Goal: Entertainment & Leisure: Consume media (video, audio)

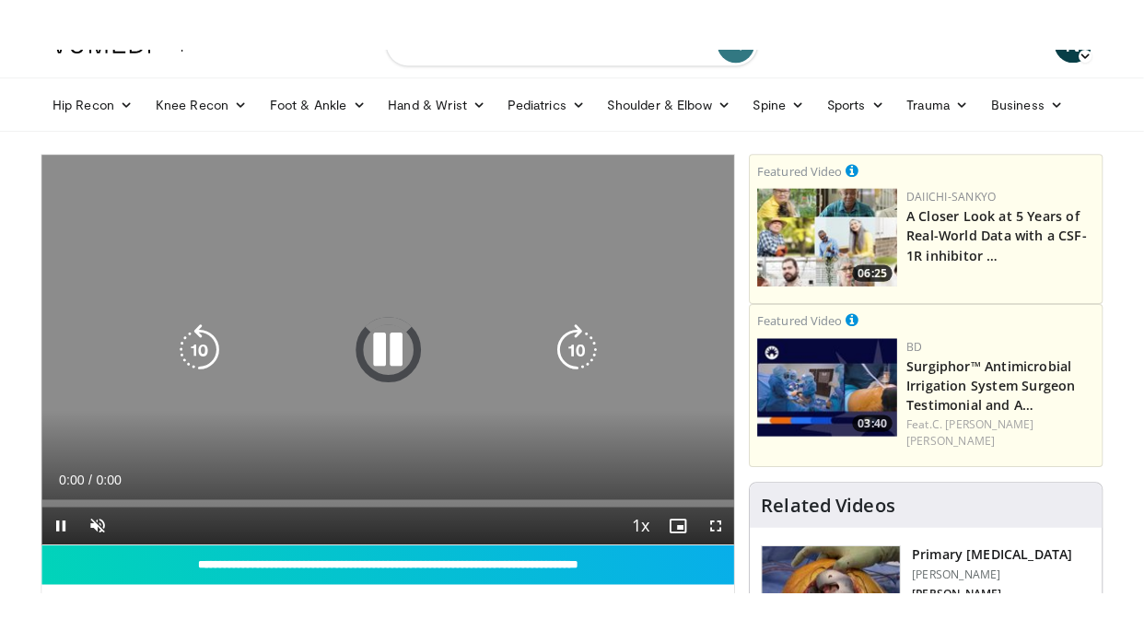
scroll to position [84, 0]
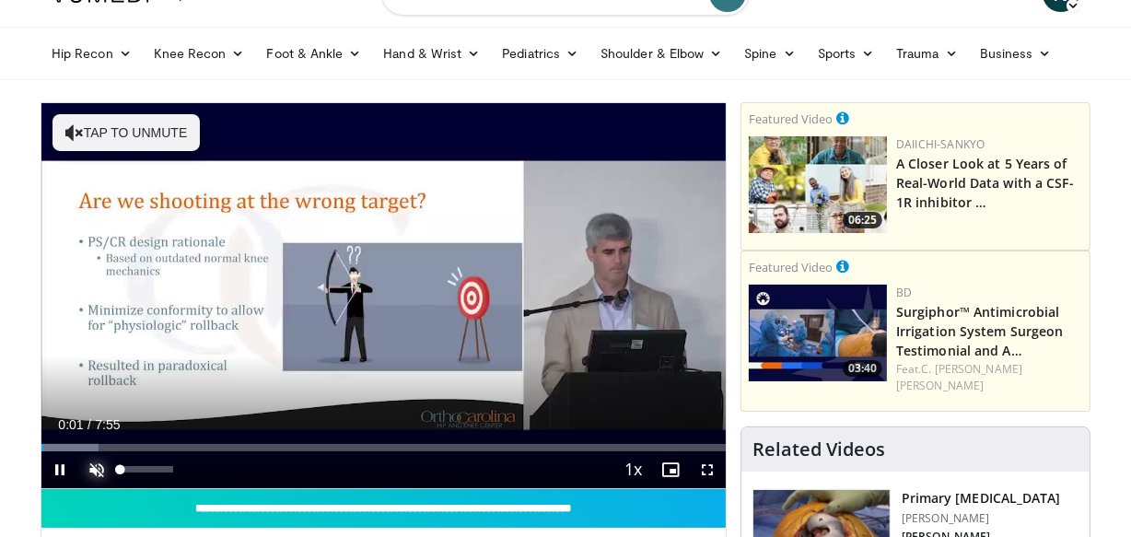
click at [95, 460] on span "Video Player" at bounding box center [96, 469] width 37 height 37
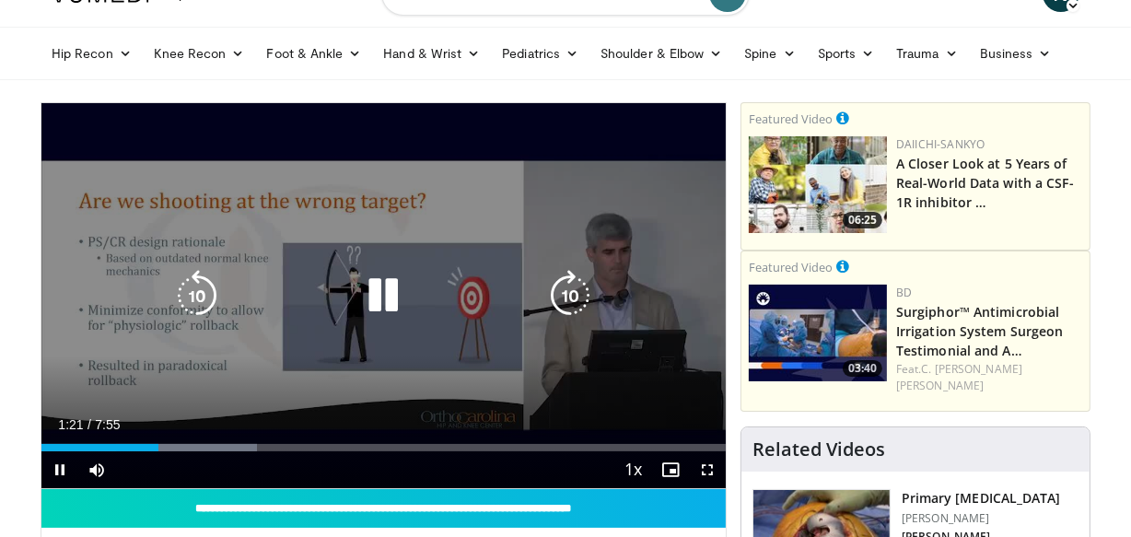
click at [199, 284] on icon "Video Player" at bounding box center [197, 296] width 52 height 52
click at [379, 299] on icon "Video Player" at bounding box center [383, 296] width 52 height 52
click at [371, 282] on icon "Video Player" at bounding box center [383, 296] width 52 height 52
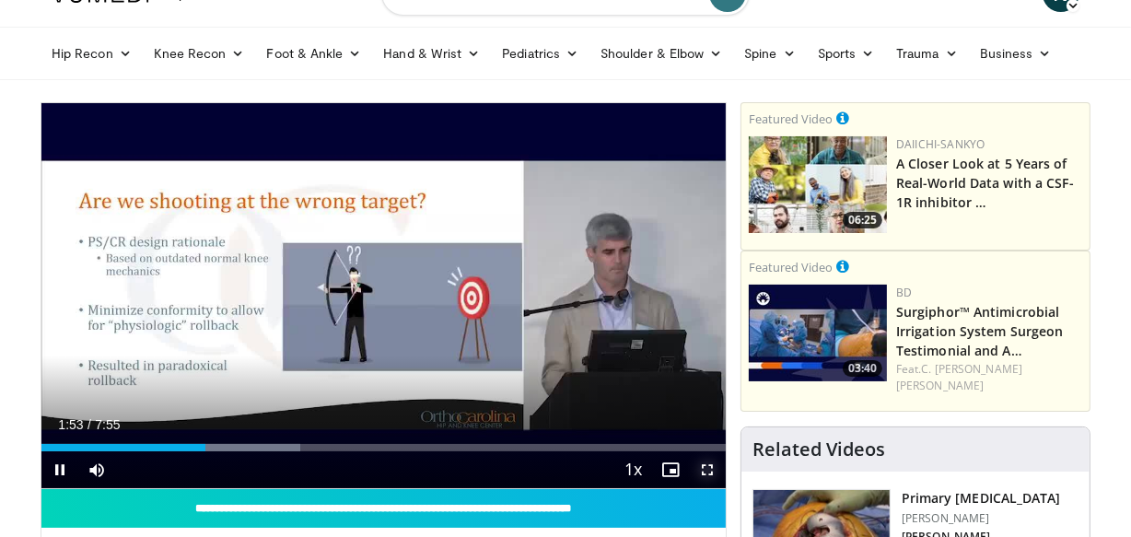
click at [707, 476] on span "Video Player" at bounding box center [707, 469] width 37 height 37
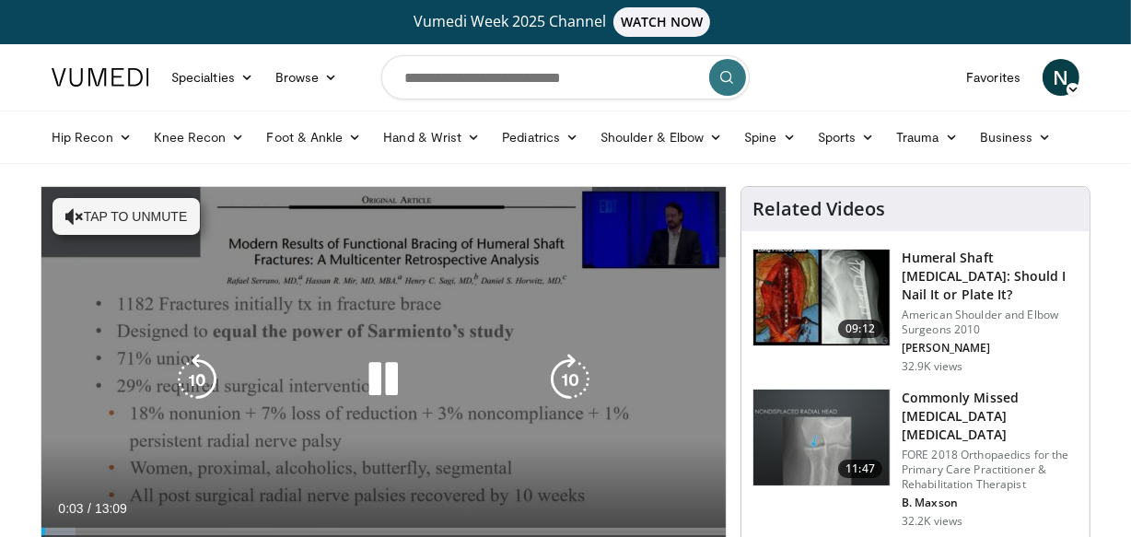
click at [98, 208] on button "Tap to unmute" at bounding box center [126, 216] width 147 height 37
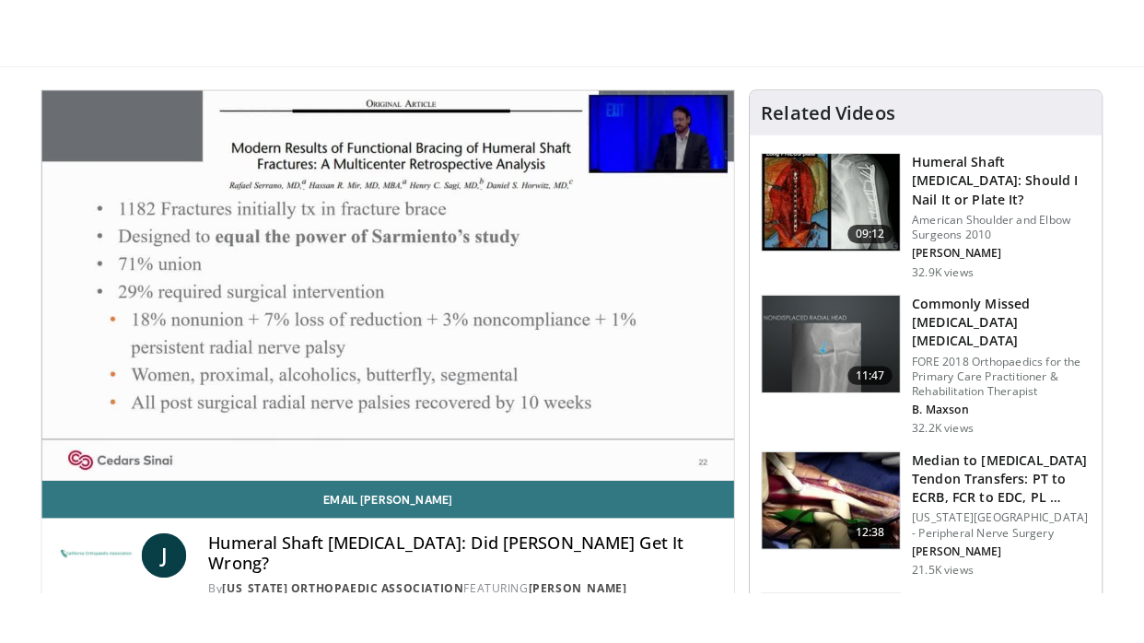
scroll to position [145, 0]
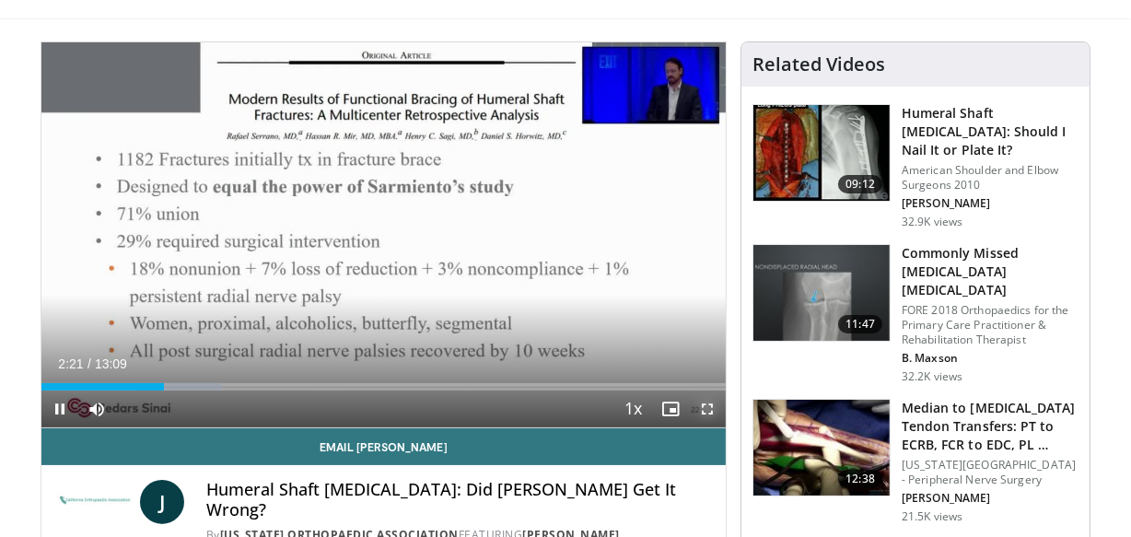
click at [707, 408] on span "Video Player" at bounding box center [707, 409] width 37 height 37
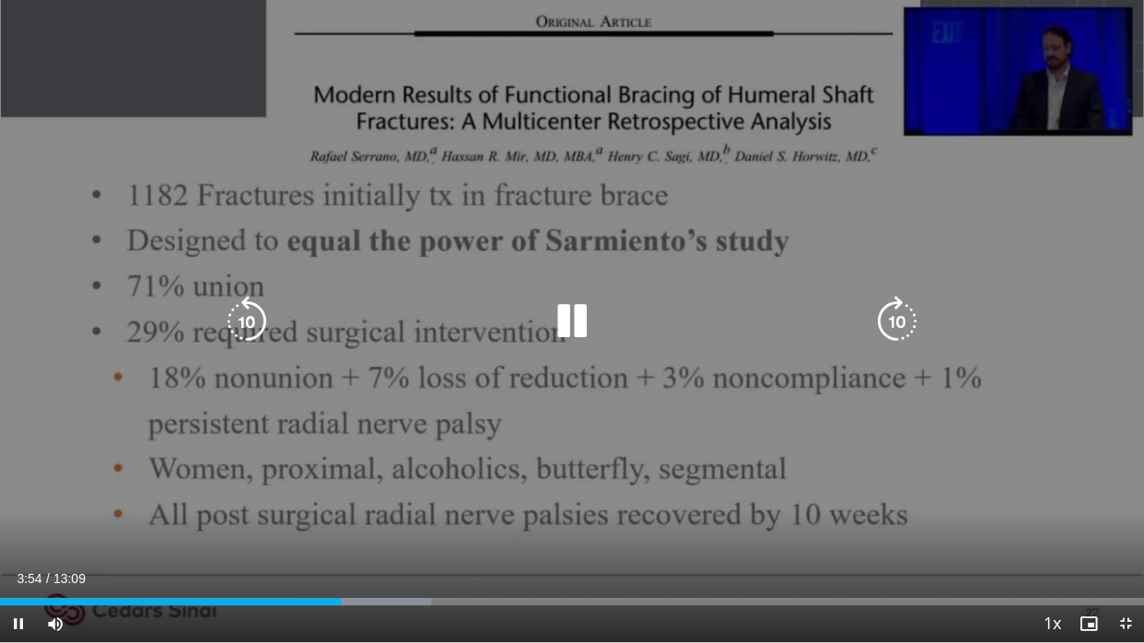
click at [243, 326] on icon "Video Player" at bounding box center [247, 322] width 52 height 52
click at [259, 303] on icon "Video Player" at bounding box center [247, 322] width 52 height 52
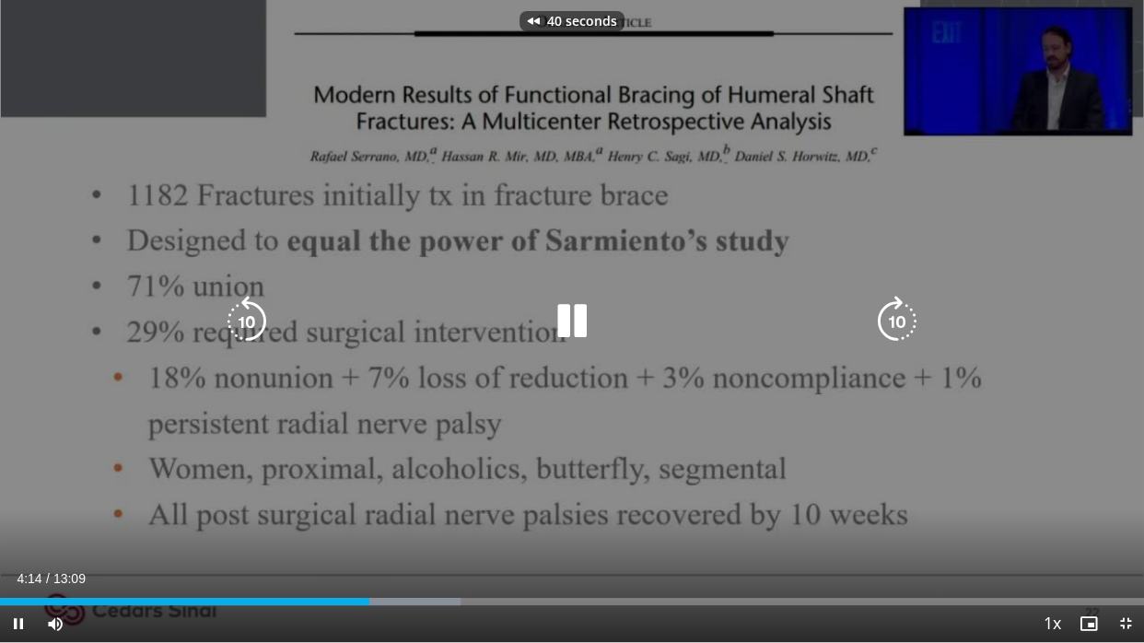
click at [259, 303] on icon "Video Player" at bounding box center [247, 322] width 52 height 52
click at [895, 332] on icon "Video Player" at bounding box center [898, 322] width 52 height 52
click at [238, 323] on icon "Video Player" at bounding box center [247, 322] width 52 height 52
click at [577, 325] on icon "Video Player" at bounding box center [572, 322] width 52 height 52
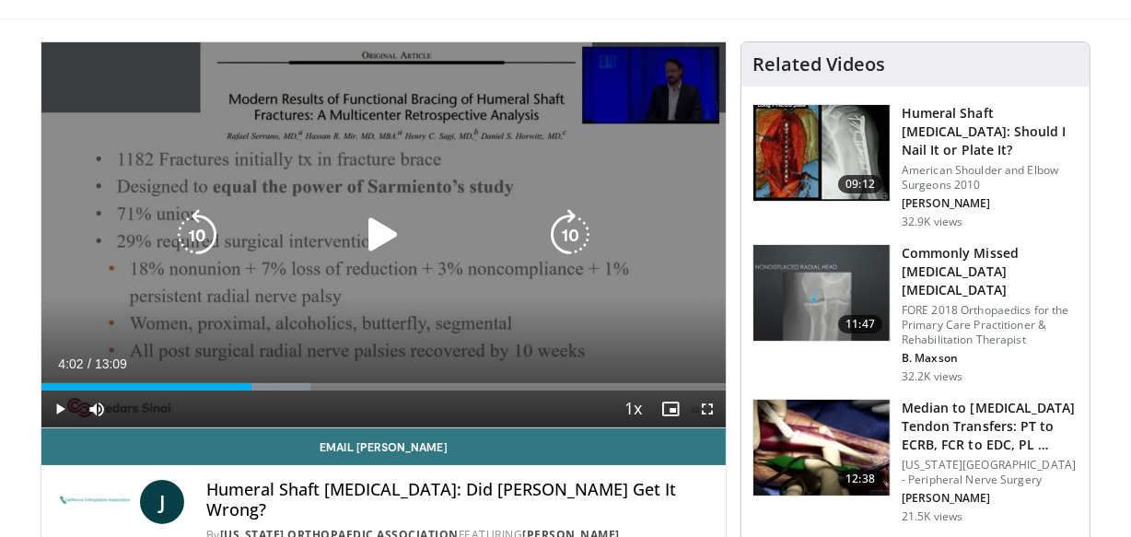
click at [363, 230] on icon "Video Player" at bounding box center [383, 235] width 52 height 52
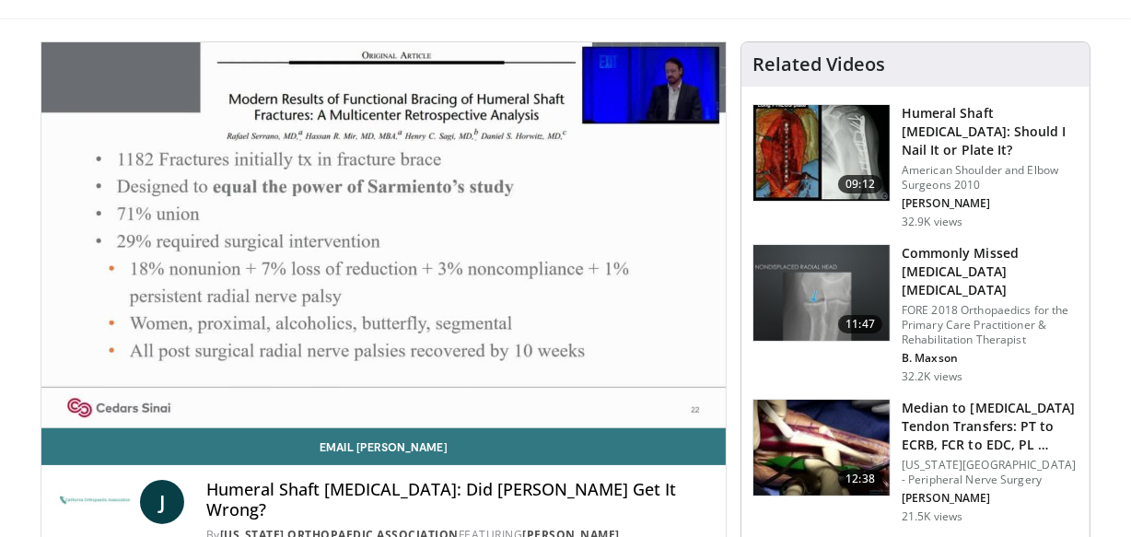
click at [706, 405] on video-js "**********" at bounding box center [383, 235] width 685 height 386
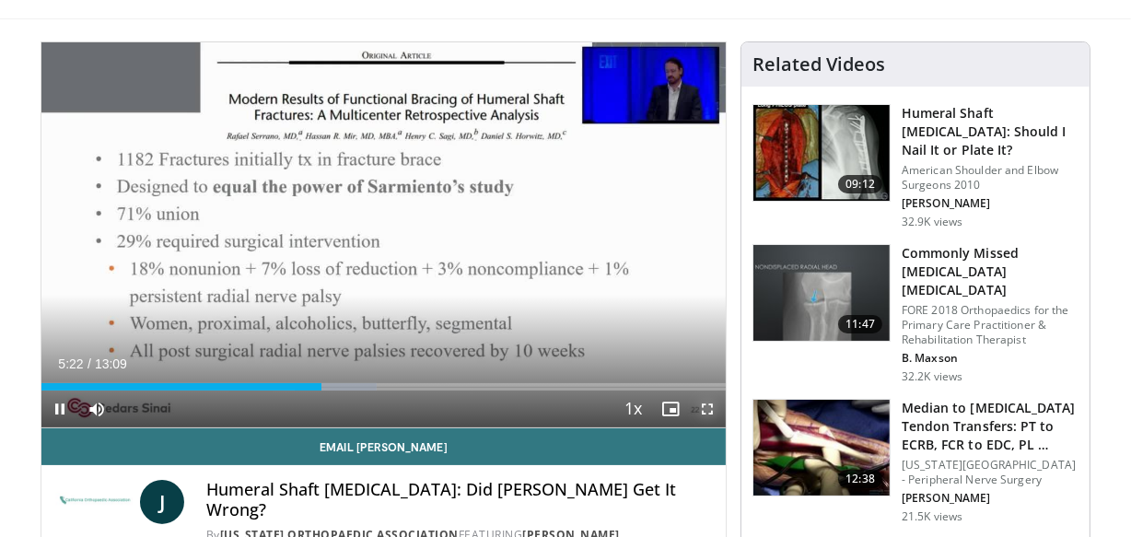
click at [704, 409] on span "Video Player" at bounding box center [707, 409] width 37 height 37
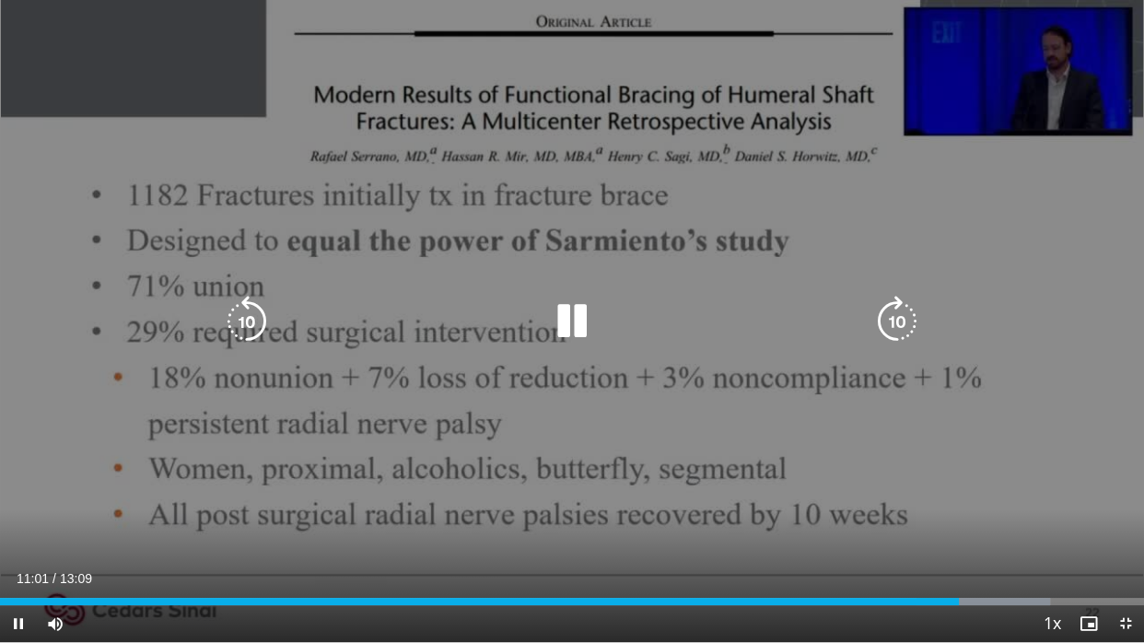
click at [247, 306] on icon "Video Player" at bounding box center [247, 322] width 52 height 52
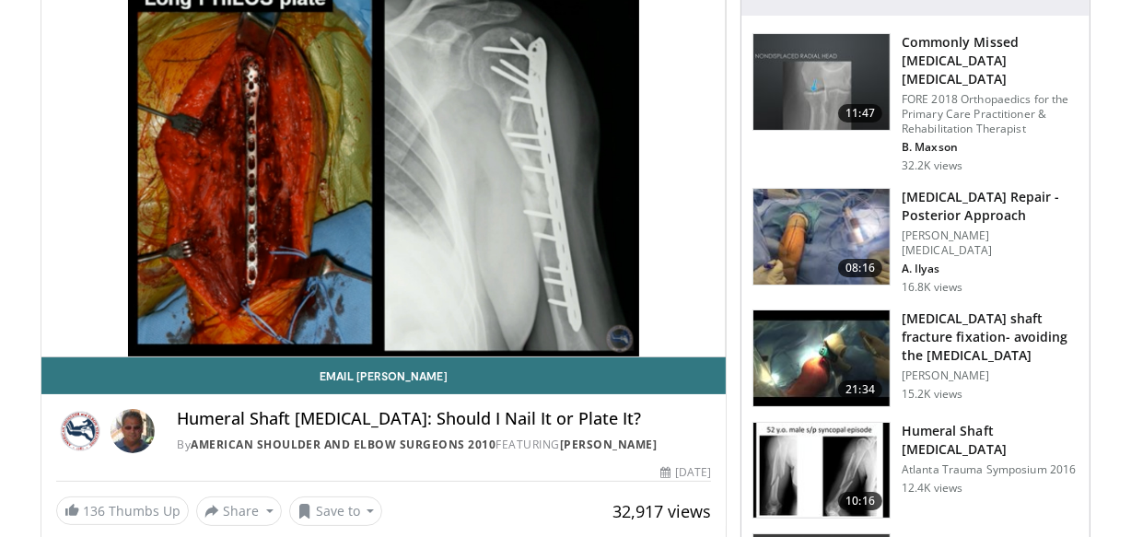
scroll to position [217, 0]
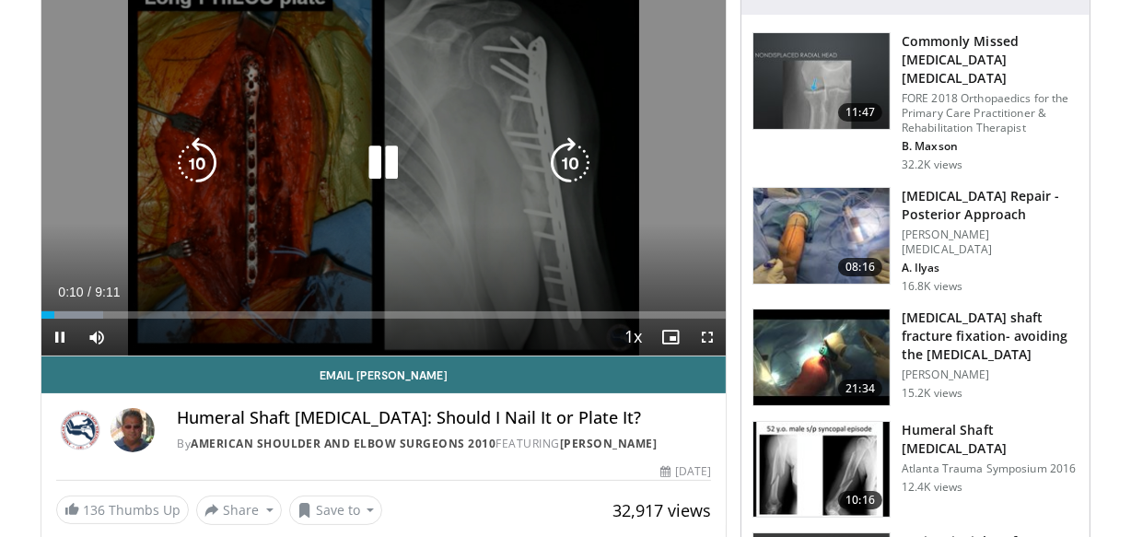
click at [378, 157] on icon "Video Player" at bounding box center [383, 163] width 52 height 52
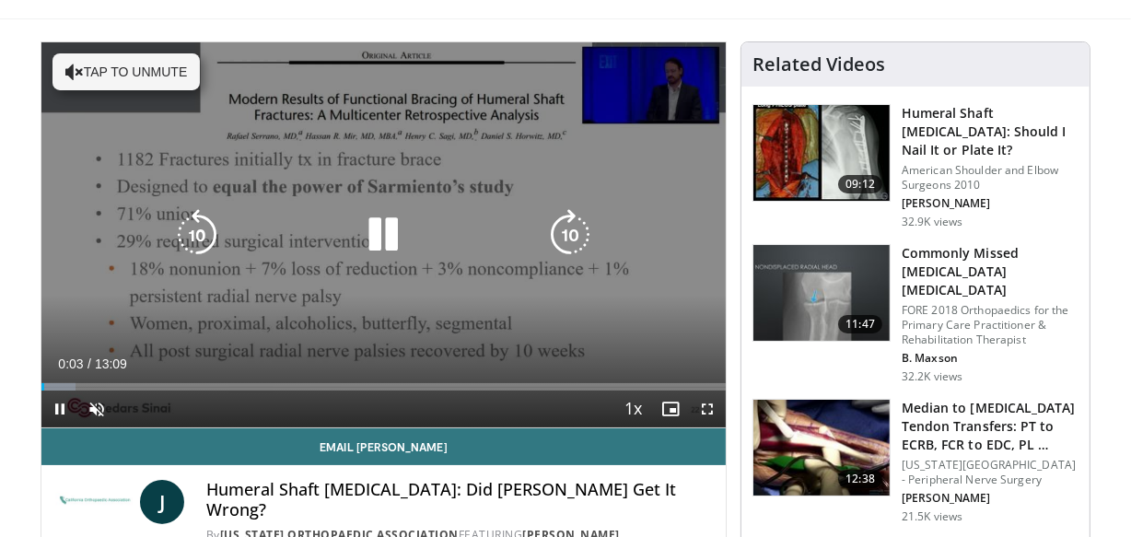
click at [99, 74] on button "Tap to unmute" at bounding box center [126, 71] width 147 height 37
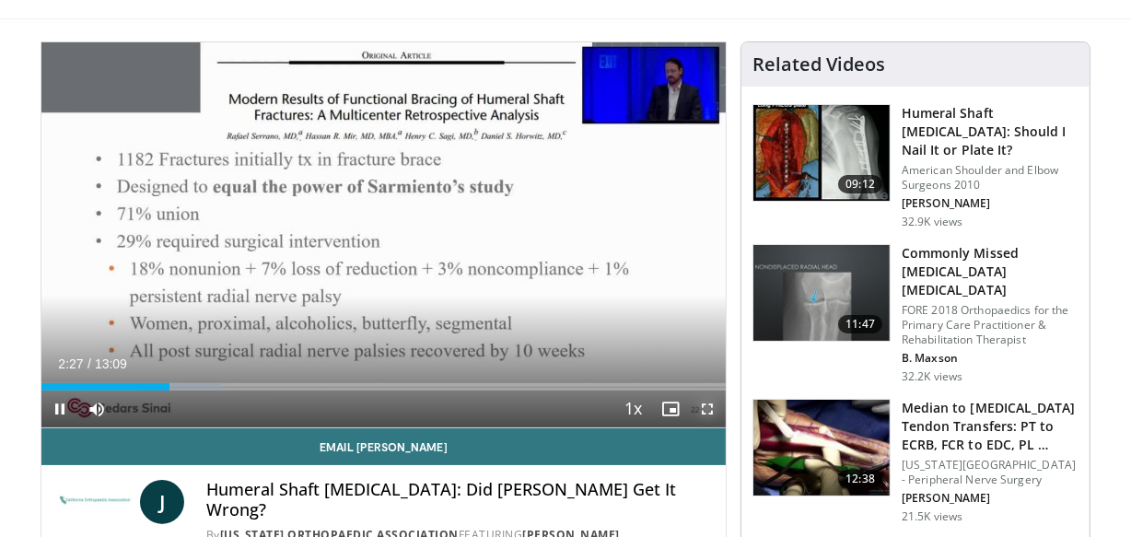
click at [700, 405] on span "Video Player" at bounding box center [707, 409] width 37 height 37
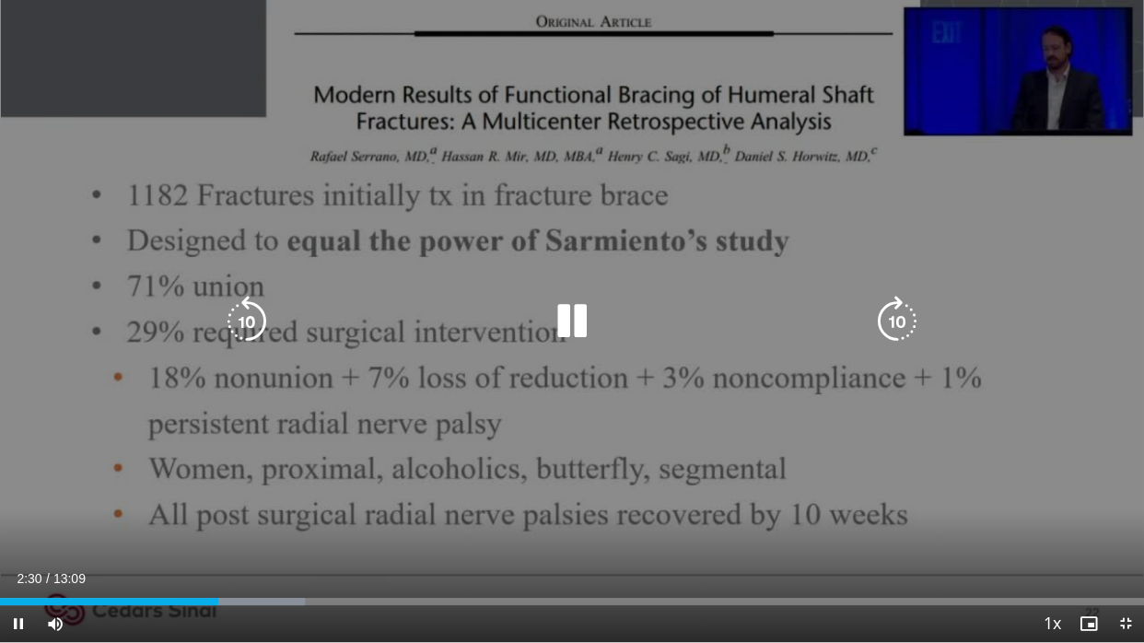
click at [566, 324] on icon "Video Player" at bounding box center [572, 322] width 52 height 52
click at [589, 340] on icon "Video Player" at bounding box center [572, 322] width 52 height 52
click at [252, 317] on icon "Video Player" at bounding box center [247, 322] width 52 height 52
click at [571, 315] on icon "Video Player" at bounding box center [572, 322] width 52 height 52
click at [571, 314] on icon "Video Player" at bounding box center [572, 322] width 52 height 52
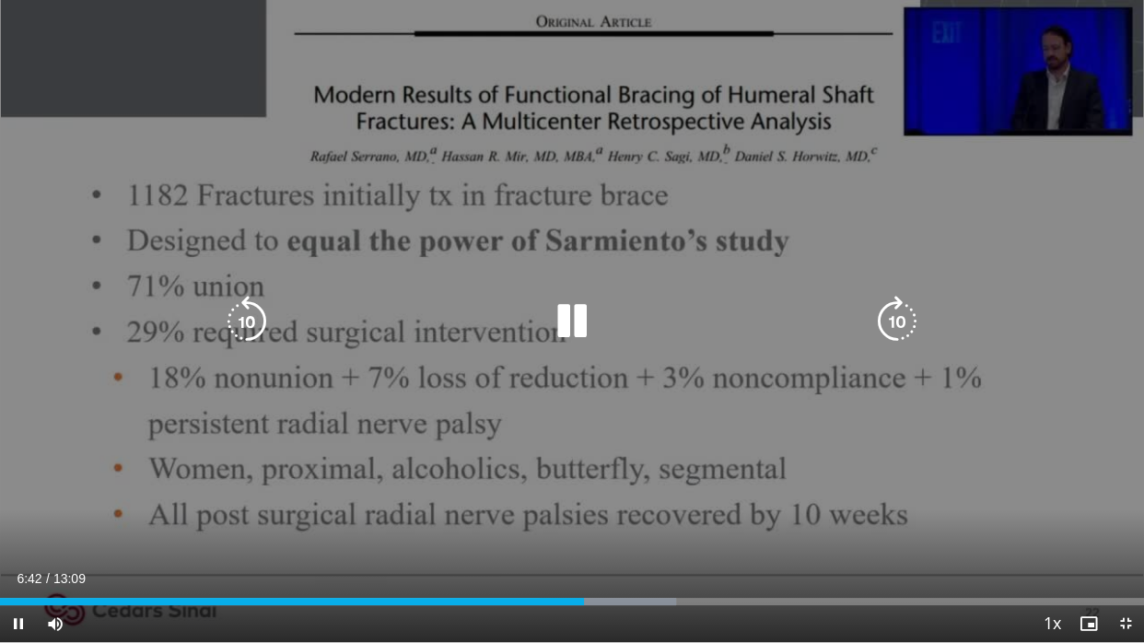
click at [562, 327] on icon "Video Player" at bounding box center [572, 322] width 52 height 52
